Goal: Task Accomplishment & Management: Manage account settings

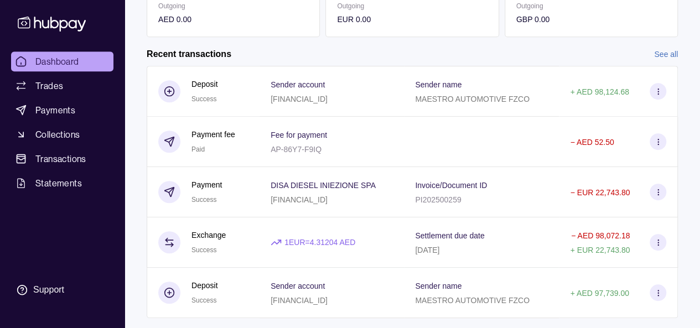
scroll to position [259, 0]
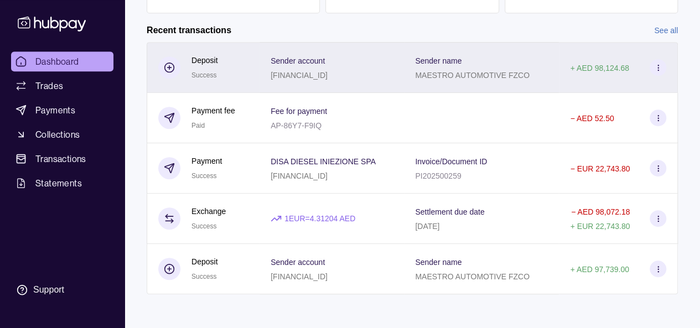
click at [207, 69] on div "Success" at bounding box center [204, 75] width 25 height 14
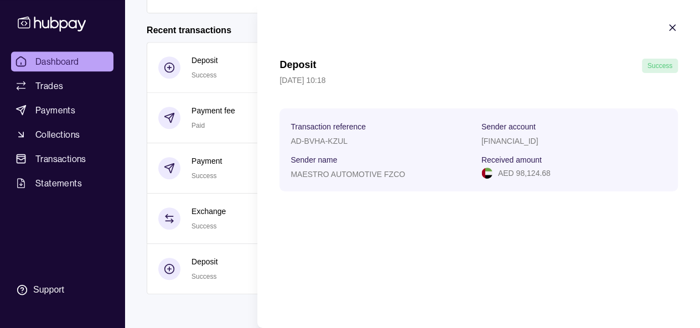
click at [54, 124] on html "Dashboard Trades Payments Collections Transactions Statements Support A Hello, …" at bounding box center [350, 35] width 700 height 589
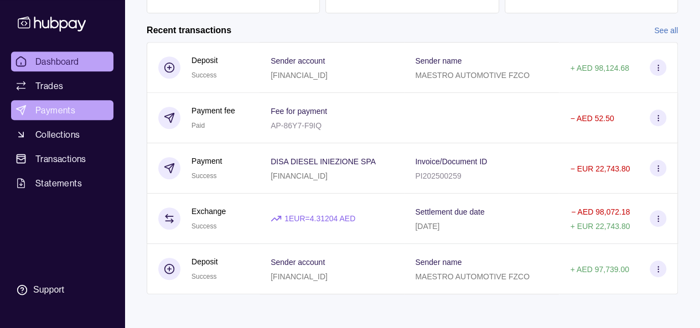
click at [45, 114] on span "Payments" at bounding box center [55, 110] width 40 height 13
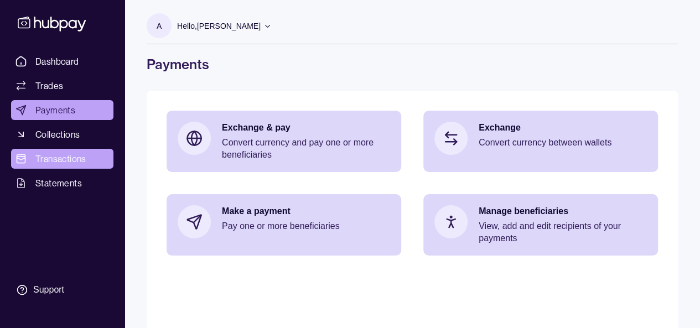
click at [67, 157] on span "Transactions" at bounding box center [60, 158] width 51 height 13
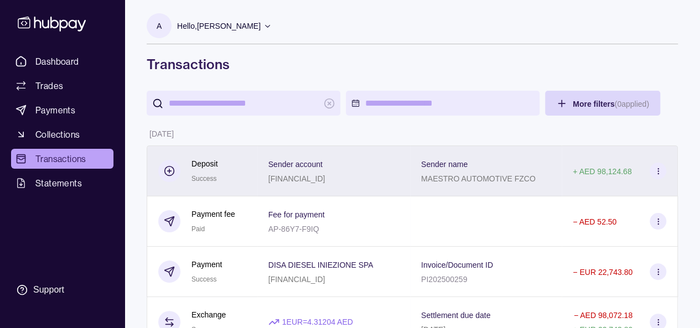
click at [200, 178] on span "Success" at bounding box center [204, 179] width 25 height 8
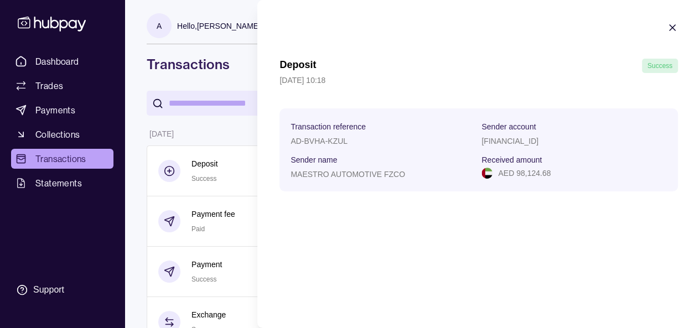
click at [674, 26] on icon "button" at bounding box center [673, 28] width 6 height 6
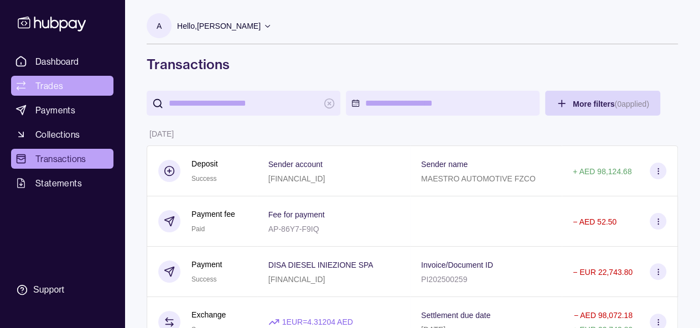
click at [49, 90] on span "Trades" at bounding box center [49, 85] width 28 height 13
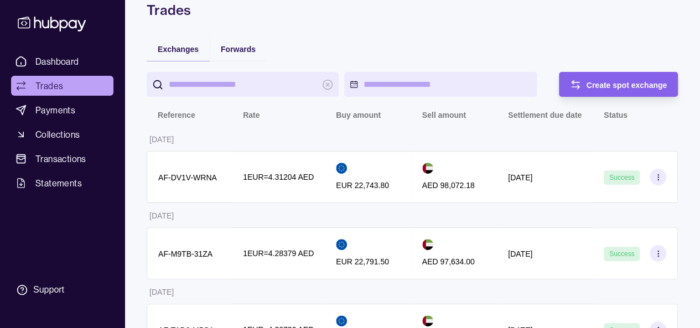
scroll to position [61, 0]
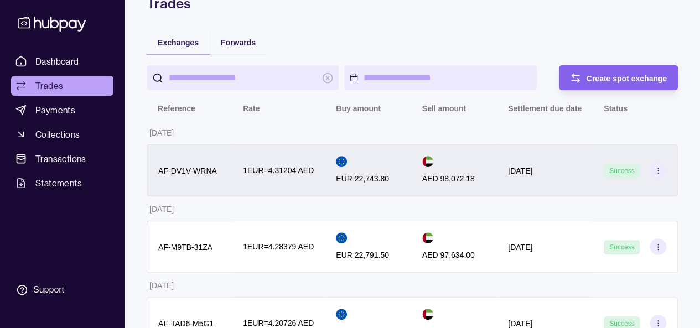
click at [660, 172] on icon at bounding box center [659, 171] width 8 height 8
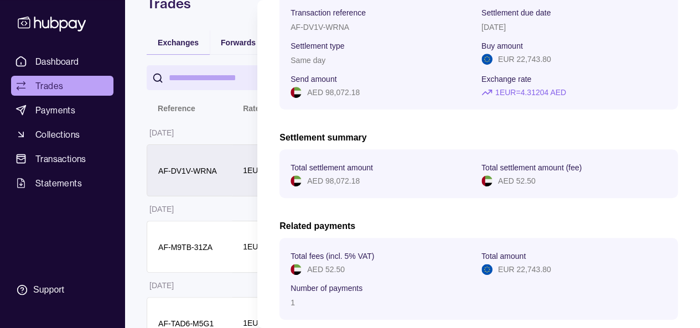
scroll to position [175, 0]
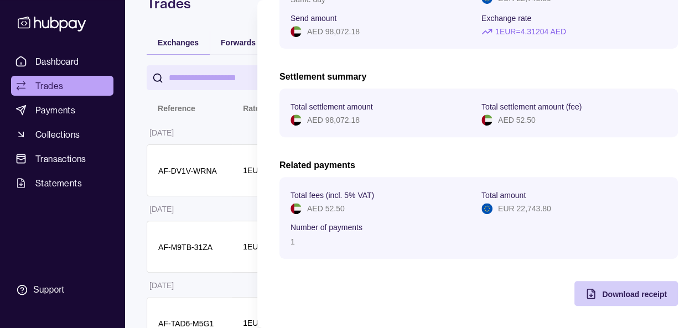
click at [623, 293] on span "Download receipt" at bounding box center [634, 294] width 65 height 9
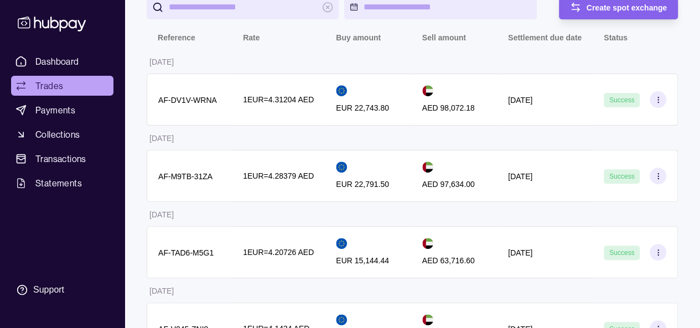
scroll to position [0, 0]
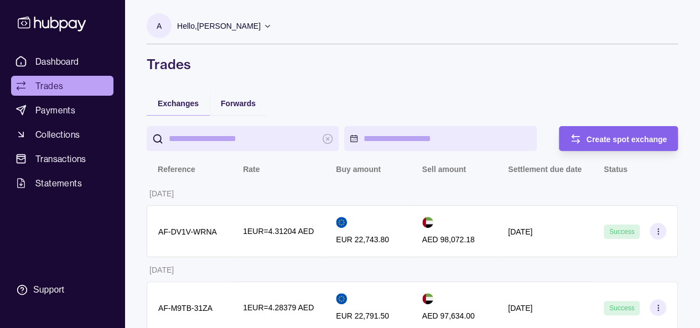
click at [225, 25] on p "Hello, [PERSON_NAME]" at bounding box center [219, 26] width 84 height 12
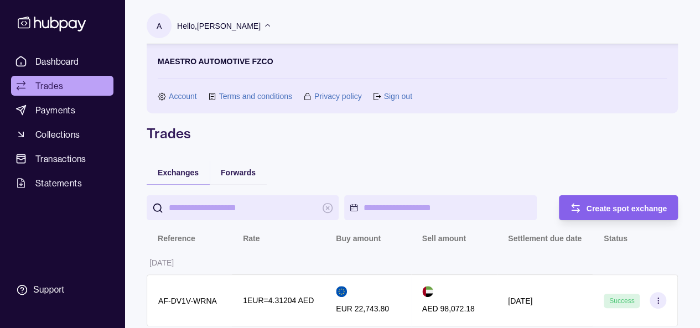
click at [398, 97] on link "Sign out" at bounding box center [398, 96] width 28 height 12
